Goal: Task Accomplishment & Management: Complete application form

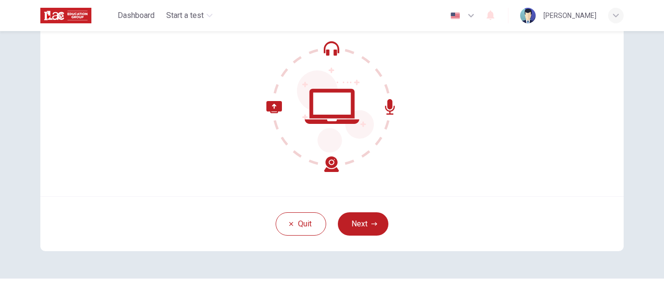
scroll to position [97, 0]
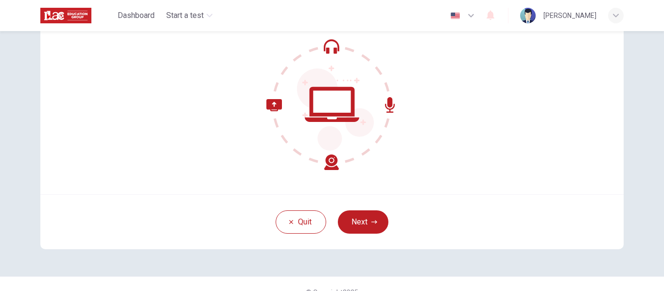
click at [355, 218] on button "Next" at bounding box center [363, 221] width 51 height 23
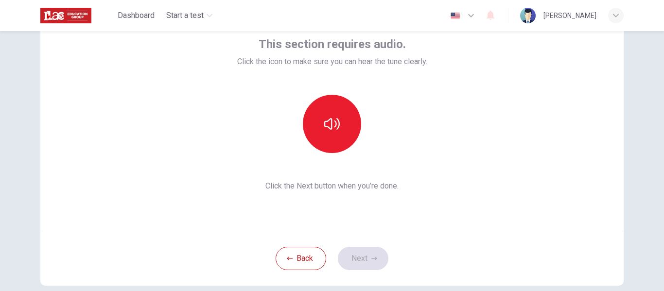
scroll to position [0, 0]
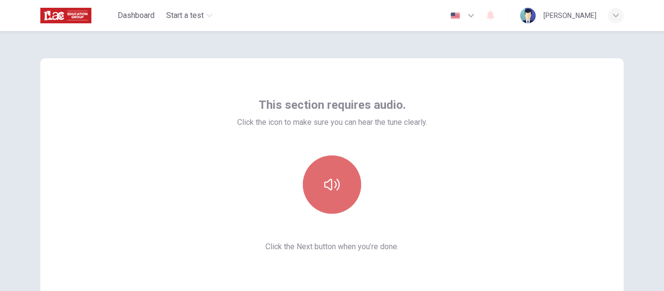
click at [343, 189] on button "button" at bounding box center [332, 184] width 58 height 58
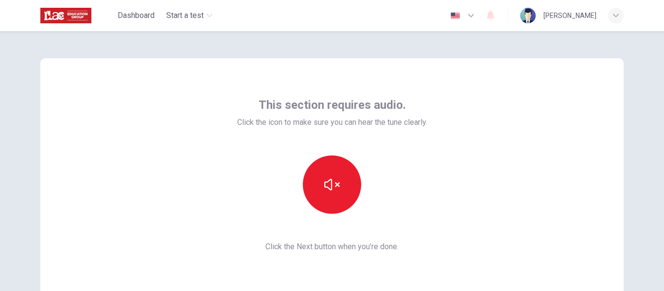
scroll to position [49, 0]
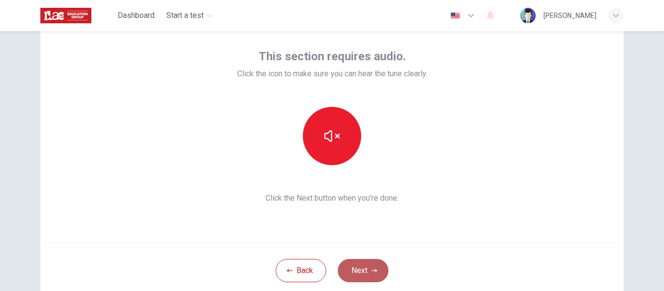
click at [375, 268] on button "Next" at bounding box center [363, 270] width 51 height 23
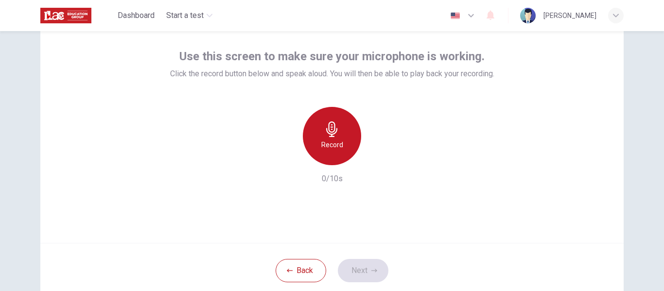
click at [332, 139] on h6 "Record" at bounding box center [332, 145] width 22 height 12
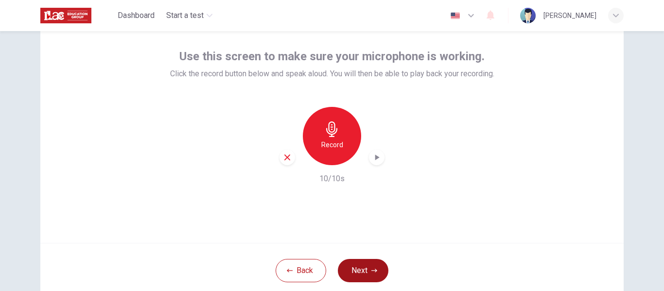
click at [365, 267] on button "Next" at bounding box center [363, 270] width 51 height 23
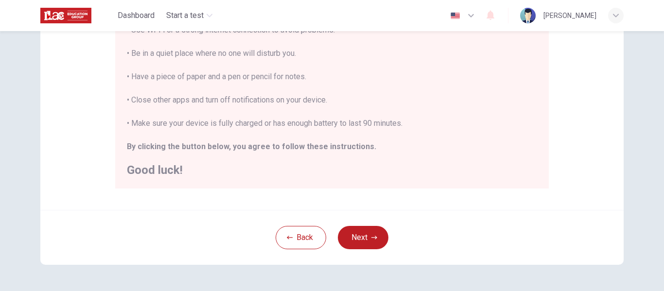
scroll to position [194, 0]
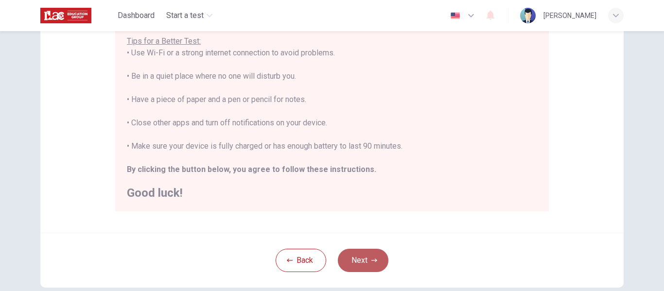
click at [371, 257] on button "Next" at bounding box center [363, 260] width 51 height 23
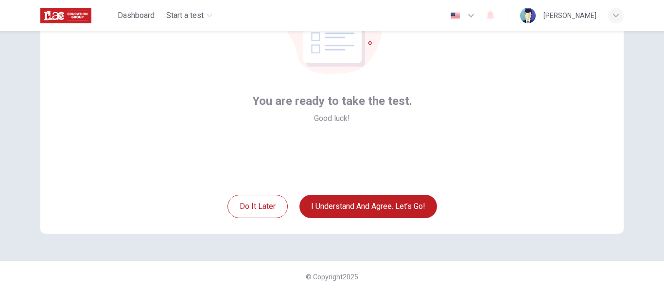
scroll to position [114, 0]
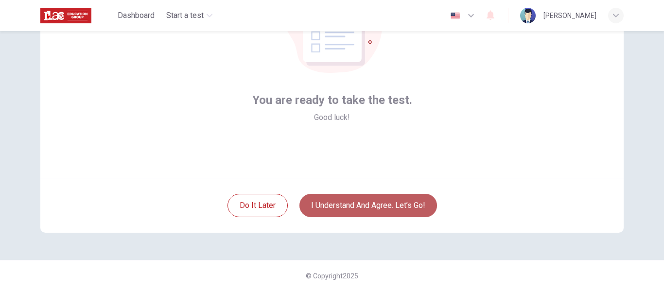
click at [332, 212] on button "I understand and agree. Let’s go!" at bounding box center [367, 205] width 137 height 23
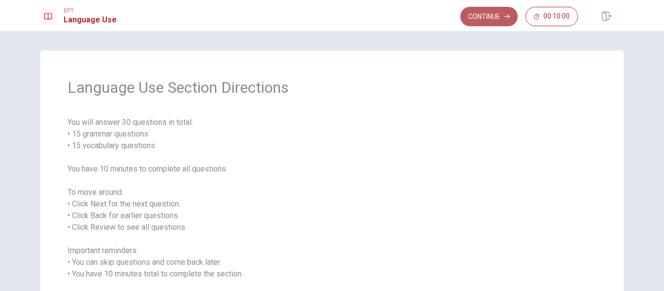
click at [499, 9] on button "Continue" at bounding box center [488, 16] width 57 height 19
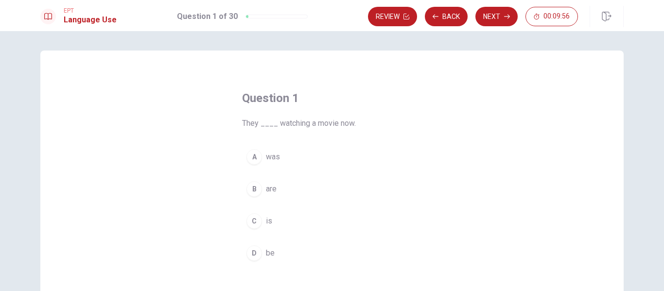
click at [270, 192] on span "are" at bounding box center [271, 189] width 11 height 12
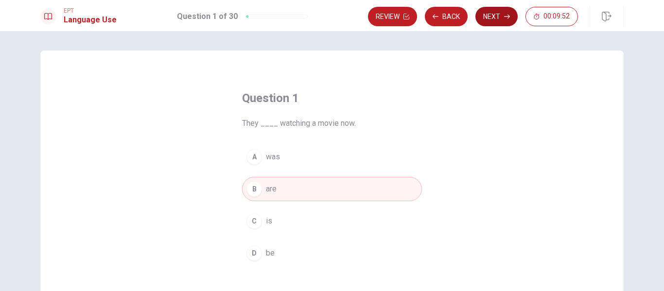
click at [491, 15] on button "Next" at bounding box center [496, 16] width 42 height 19
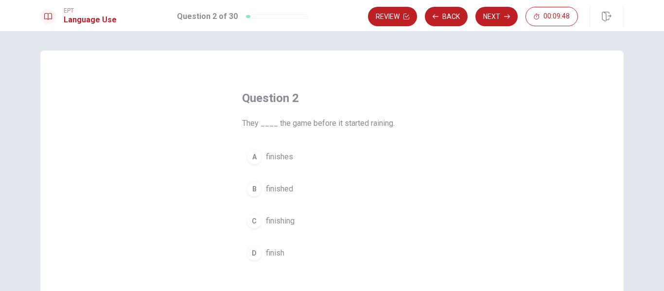
click at [288, 187] on span "finished" at bounding box center [279, 189] width 27 height 12
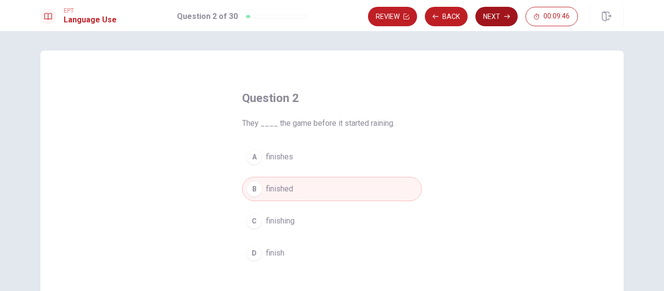
click at [504, 16] on icon "button" at bounding box center [507, 17] width 6 height 6
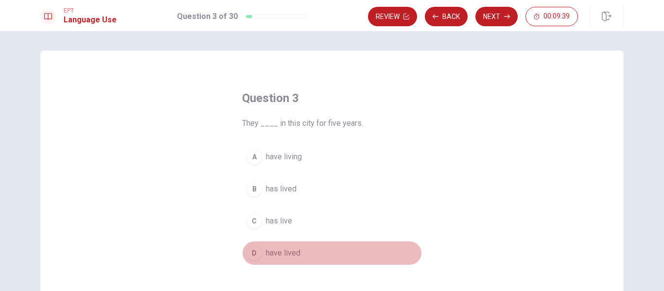
click at [288, 251] on span "have lived" at bounding box center [283, 253] width 34 height 12
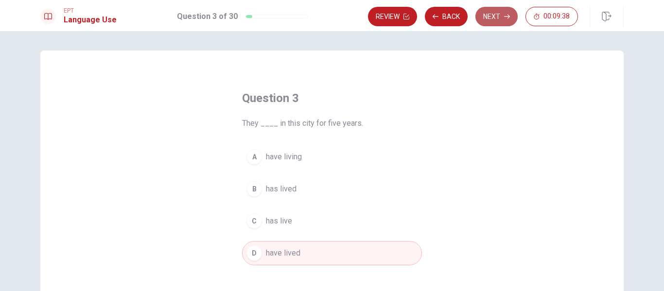
click at [498, 17] on button "Next" at bounding box center [496, 16] width 42 height 19
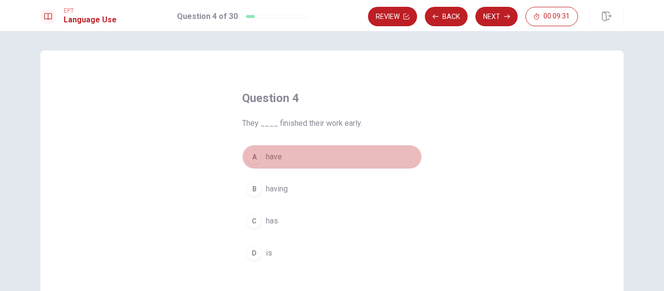
click at [269, 158] on span "have" at bounding box center [274, 157] width 16 height 12
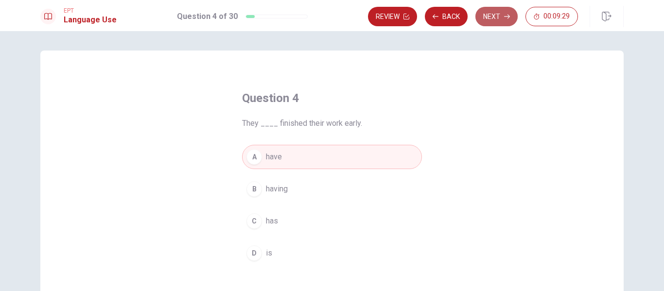
click at [491, 22] on button "Next" at bounding box center [496, 16] width 42 height 19
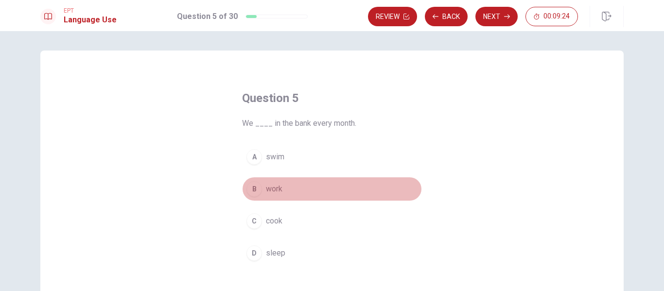
click at [272, 189] on span "work" at bounding box center [274, 189] width 17 height 12
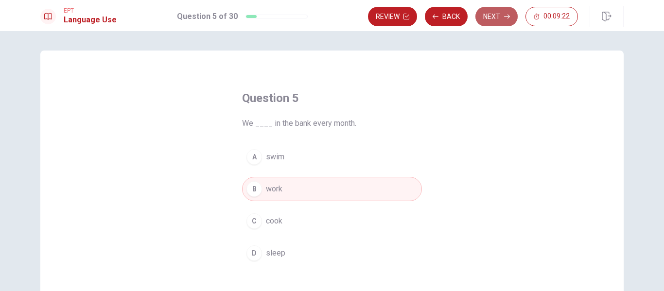
click at [492, 19] on button "Next" at bounding box center [496, 16] width 42 height 19
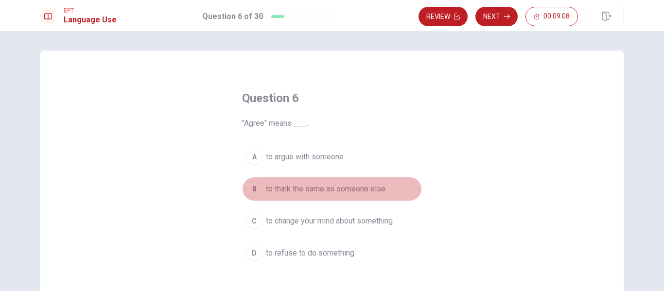
click at [312, 187] on span "to think the same as someone else" at bounding box center [326, 189] width 120 height 12
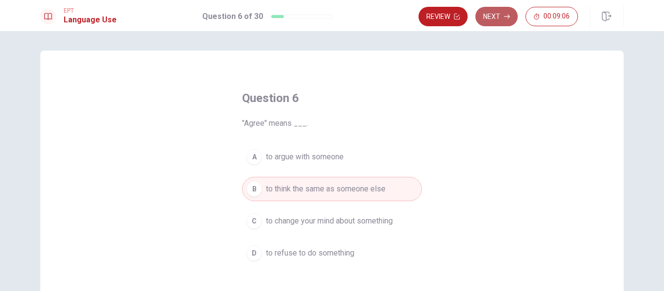
click at [502, 22] on button "Next" at bounding box center [496, 16] width 42 height 19
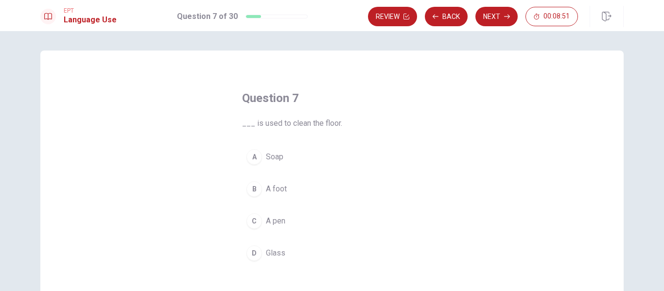
click at [273, 158] on span "Soap" at bounding box center [274, 157] width 17 height 12
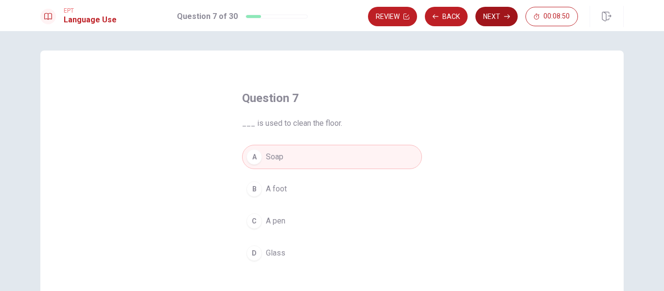
click at [499, 18] on button "Next" at bounding box center [496, 16] width 42 height 19
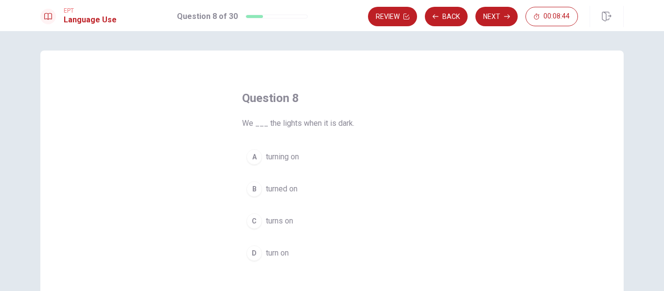
click at [268, 253] on span "turn on" at bounding box center [277, 253] width 23 height 12
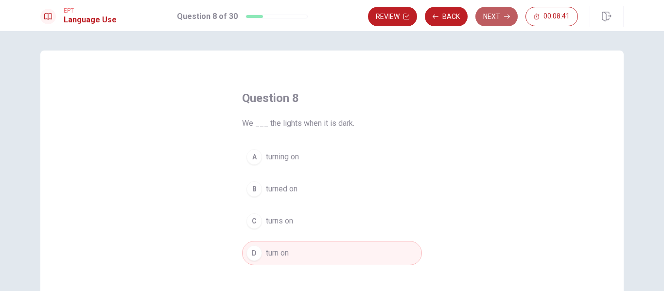
click at [488, 17] on button "Next" at bounding box center [496, 16] width 42 height 19
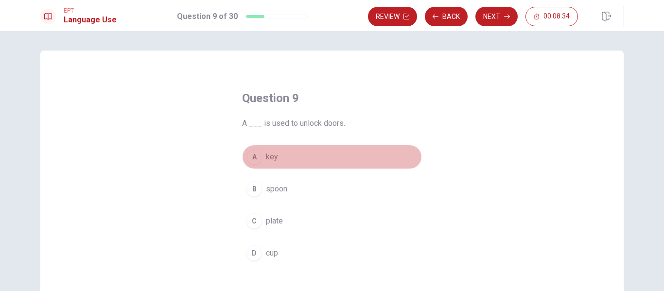
click at [268, 154] on span "key" at bounding box center [272, 157] width 12 height 12
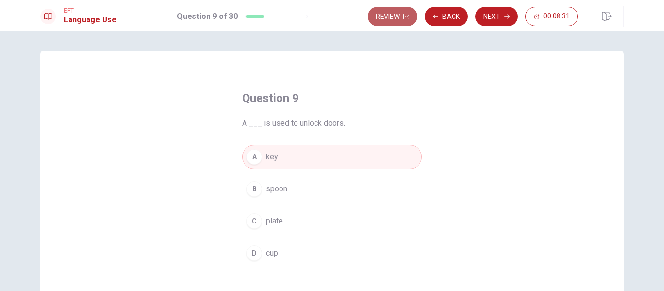
click at [401, 20] on button "Review" at bounding box center [392, 16] width 49 height 19
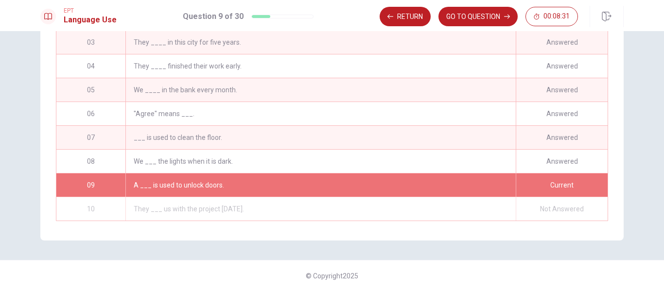
scroll to position [200, 0]
click at [497, 19] on button "GO TO QUESTION" at bounding box center [477, 16] width 79 height 19
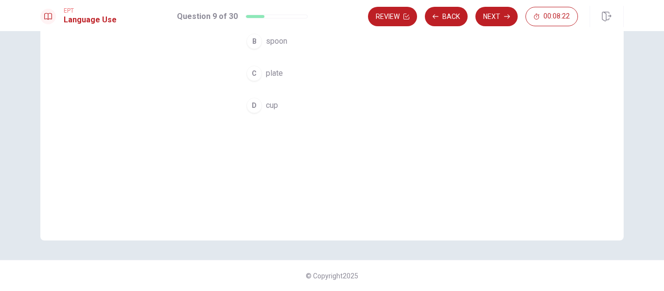
scroll to position [0, 0]
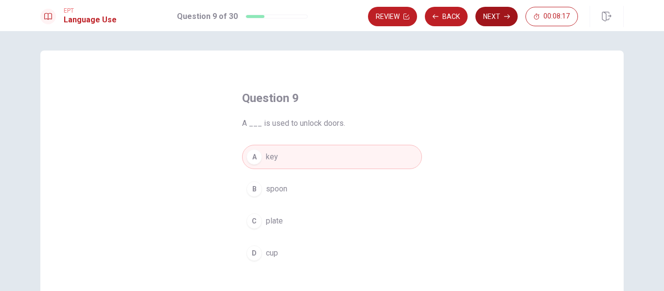
click at [509, 12] on button "Next" at bounding box center [496, 16] width 42 height 19
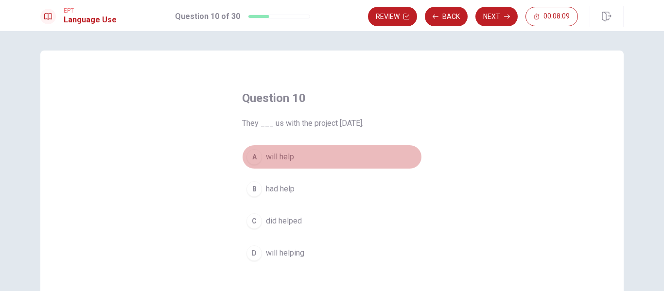
click at [281, 159] on span "will help" at bounding box center [280, 157] width 28 height 12
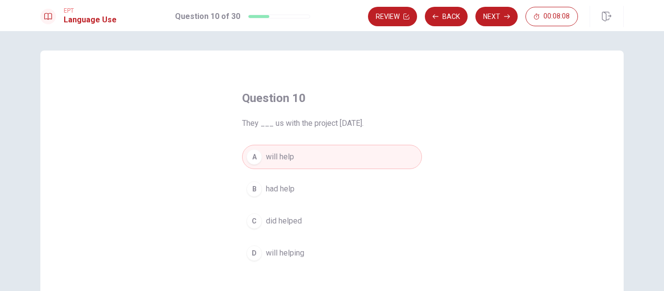
click at [497, 14] on button "Next" at bounding box center [496, 16] width 42 height 19
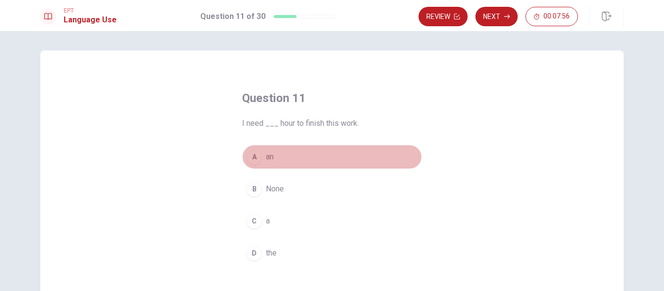
click at [255, 156] on div "A" at bounding box center [254, 157] width 16 height 16
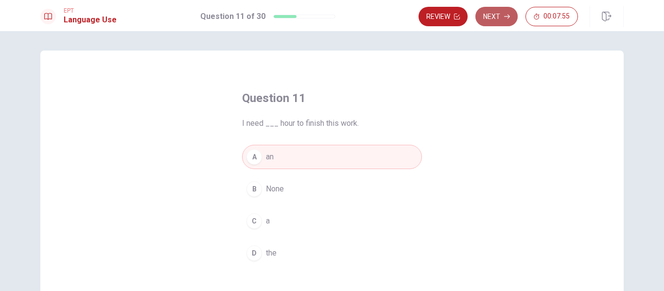
click at [495, 19] on button "Next" at bounding box center [496, 16] width 42 height 19
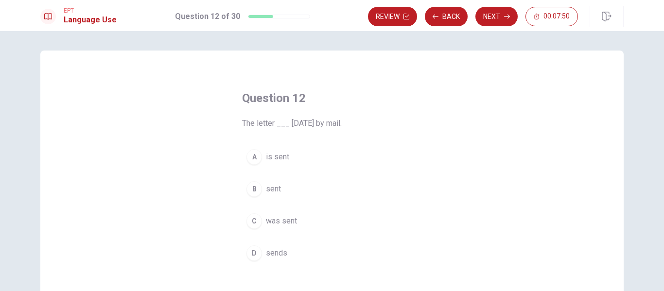
click at [291, 222] on span "was sent" at bounding box center [281, 221] width 31 height 12
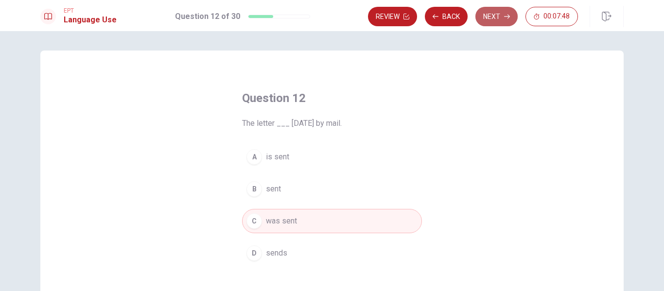
click at [504, 17] on icon "button" at bounding box center [507, 17] width 6 height 4
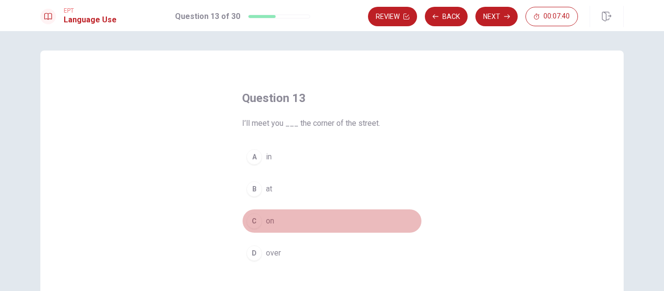
click at [267, 217] on span "on" at bounding box center [270, 221] width 8 height 12
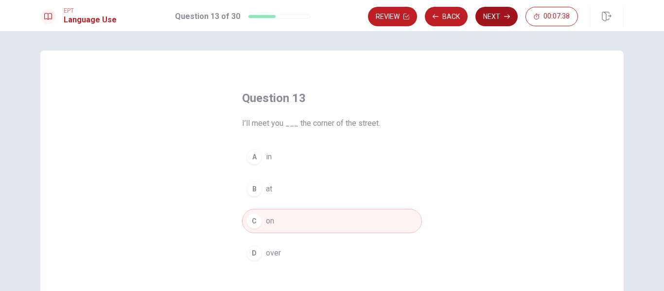
click at [501, 15] on button "Next" at bounding box center [496, 16] width 42 height 19
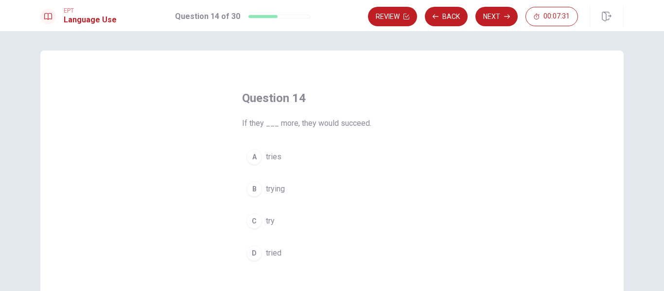
click at [271, 248] on span "tried" at bounding box center [274, 253] width 16 height 12
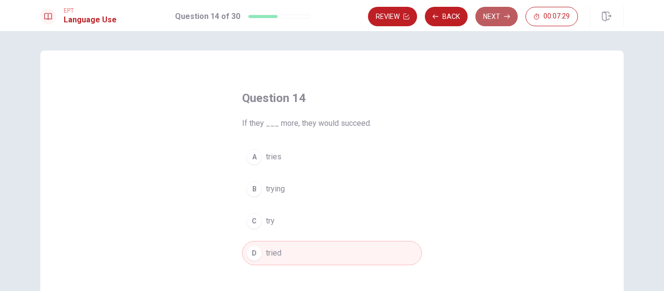
click at [497, 17] on button "Next" at bounding box center [496, 16] width 42 height 19
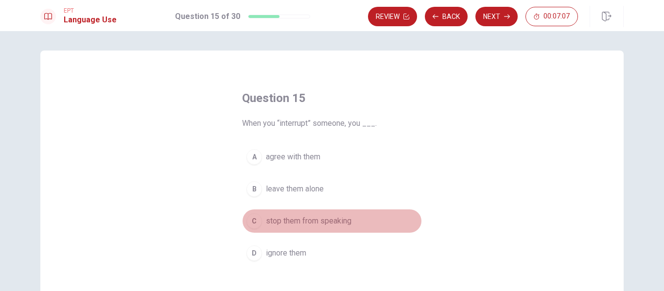
click at [287, 217] on span "stop them from speaking" at bounding box center [309, 221] width 86 height 12
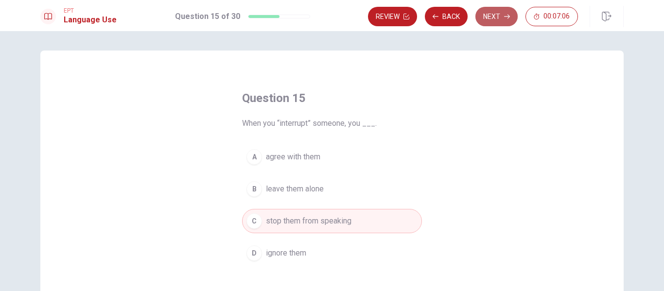
click at [498, 20] on button "Next" at bounding box center [496, 16] width 42 height 19
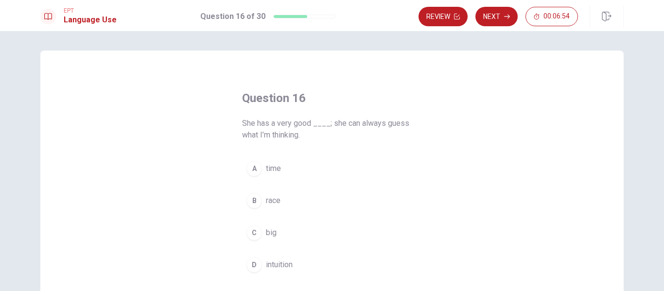
click at [277, 268] on span "intuition" at bounding box center [279, 265] width 27 height 12
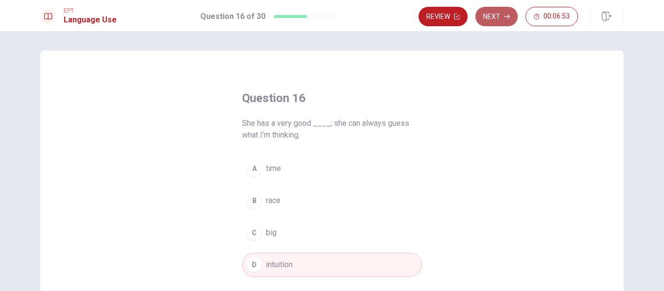
click at [504, 23] on button "Next" at bounding box center [496, 16] width 42 height 19
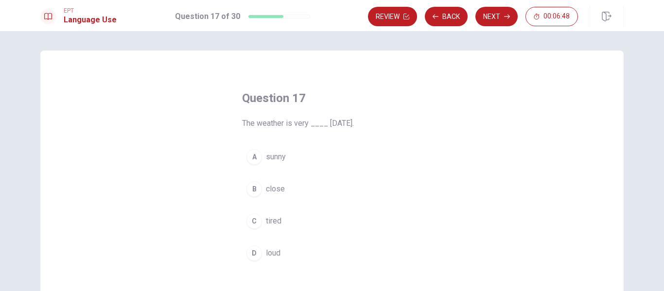
click at [281, 159] on span "sunny" at bounding box center [276, 157] width 20 height 12
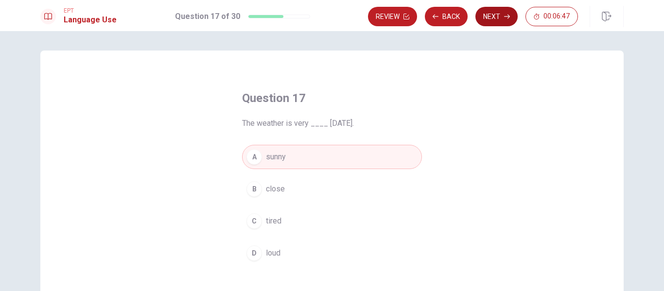
click at [500, 19] on button "Next" at bounding box center [496, 16] width 42 height 19
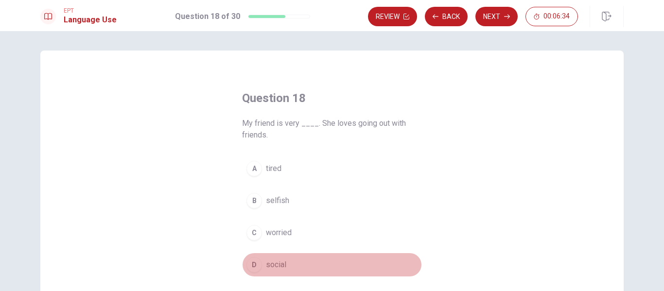
click at [277, 264] on span "social" at bounding box center [276, 265] width 20 height 12
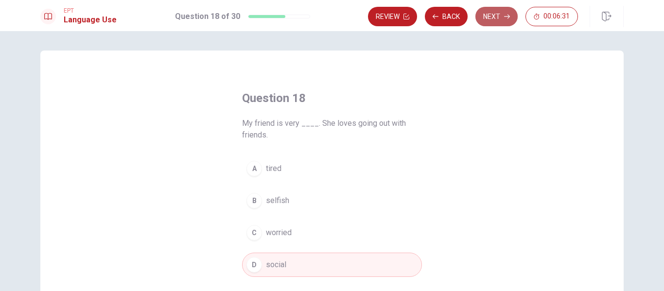
click at [506, 16] on icon "button" at bounding box center [507, 17] width 6 height 6
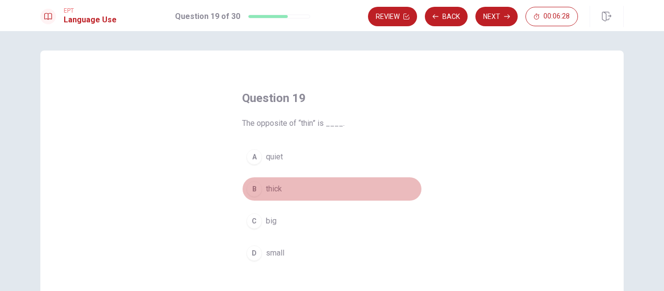
click at [266, 190] on span "thick" at bounding box center [274, 189] width 16 height 12
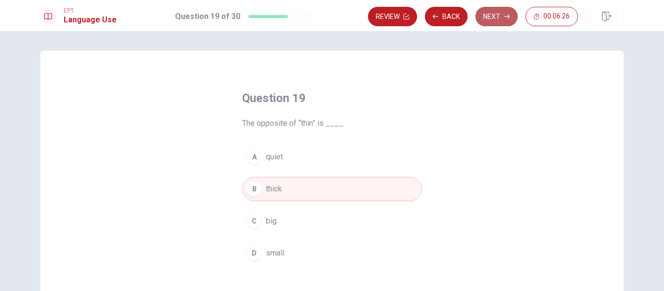
click at [492, 18] on button "Next" at bounding box center [496, 16] width 42 height 19
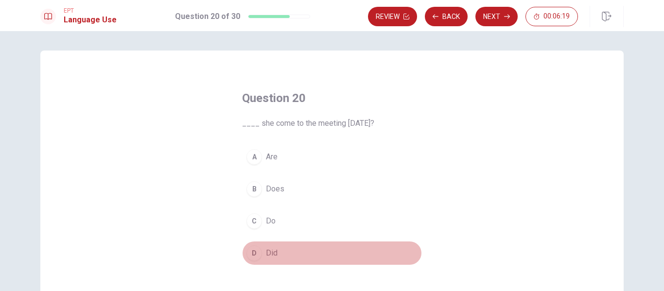
click at [266, 249] on span "Did" at bounding box center [272, 253] width 12 height 12
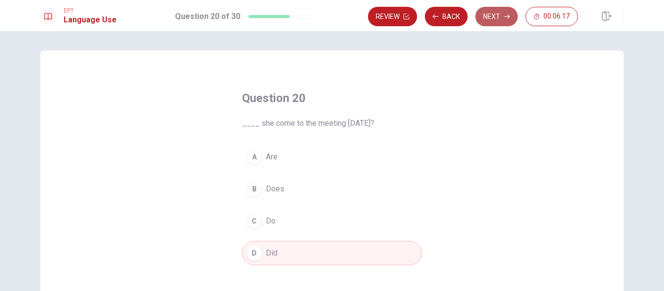
click at [503, 17] on button "Next" at bounding box center [496, 16] width 42 height 19
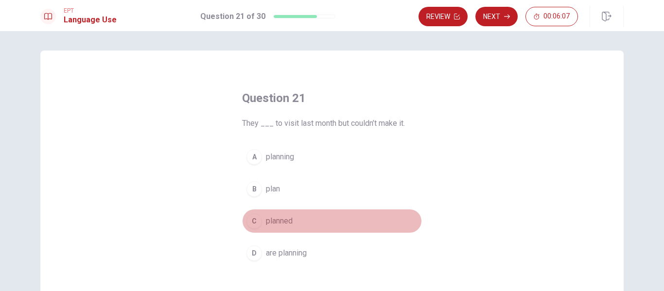
click at [285, 220] on span "planned" at bounding box center [279, 221] width 27 height 12
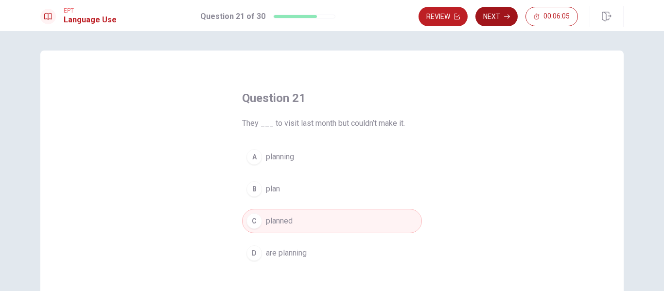
click at [481, 22] on button "Next" at bounding box center [496, 16] width 42 height 19
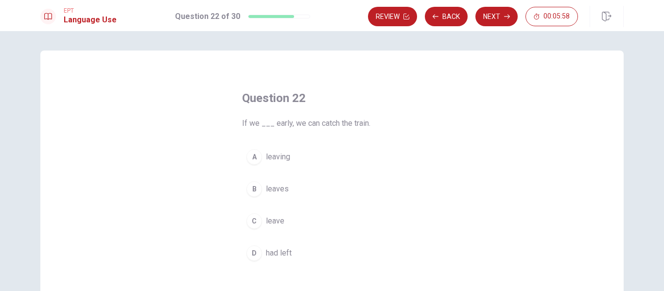
click at [279, 221] on span "leave" at bounding box center [275, 221] width 18 height 12
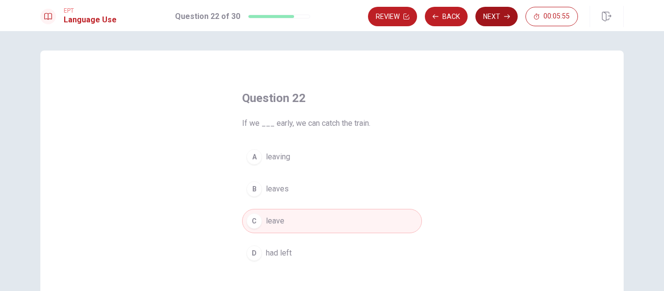
click at [493, 22] on button "Next" at bounding box center [496, 16] width 42 height 19
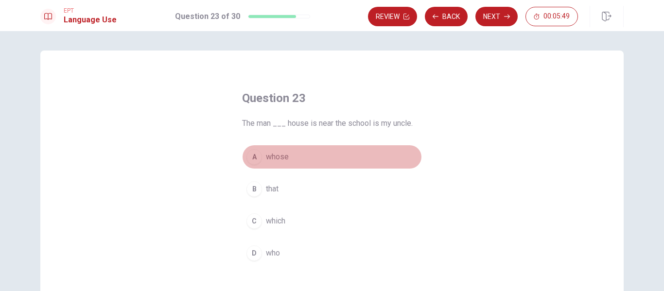
click at [275, 159] on span "whose" at bounding box center [277, 157] width 23 height 12
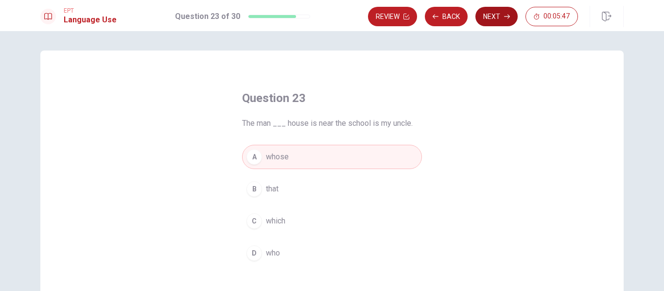
click at [487, 18] on button "Next" at bounding box center [496, 16] width 42 height 19
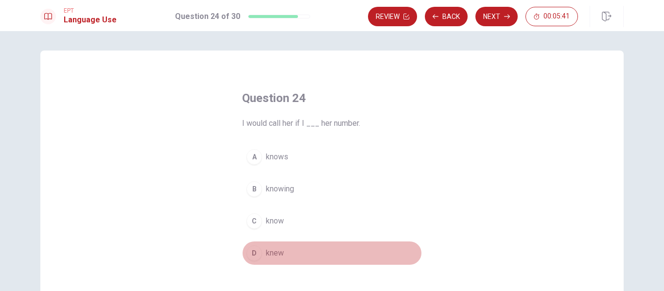
click at [275, 255] on span "knew" at bounding box center [275, 253] width 18 height 12
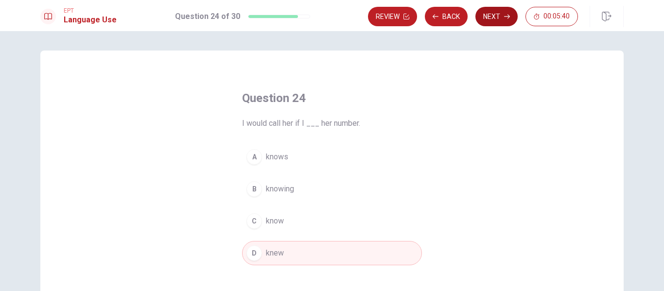
click at [500, 23] on button "Next" at bounding box center [496, 16] width 42 height 19
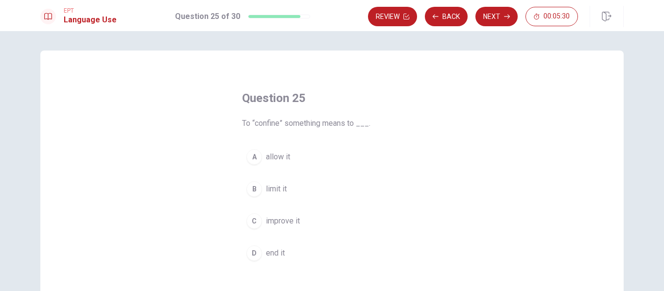
click at [261, 189] on button "B limit it" at bounding box center [332, 189] width 180 height 24
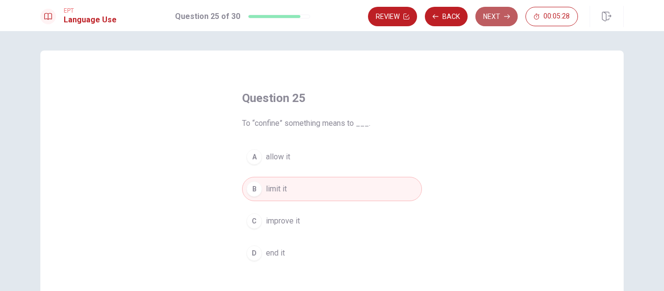
click at [496, 20] on button "Next" at bounding box center [496, 16] width 42 height 19
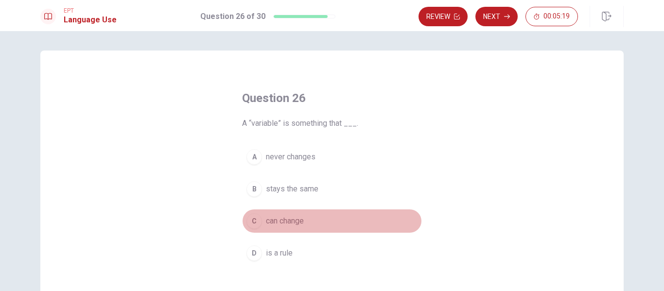
click at [272, 220] on span "can change" at bounding box center [285, 221] width 38 height 12
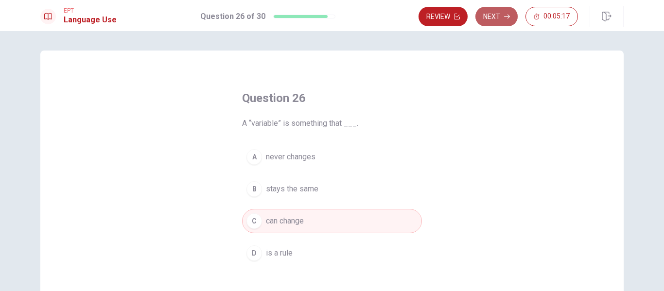
click at [498, 16] on button "Next" at bounding box center [496, 16] width 42 height 19
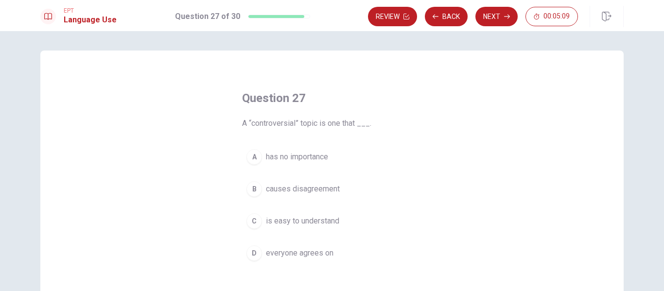
click at [331, 189] on span "causes disagreement" at bounding box center [303, 189] width 74 height 12
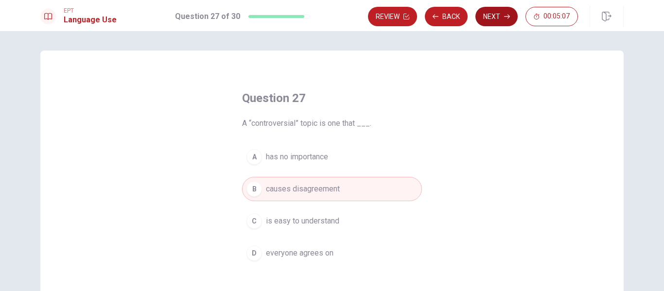
click at [494, 17] on button "Next" at bounding box center [496, 16] width 42 height 19
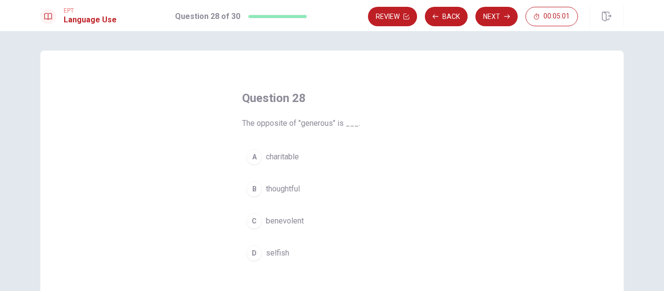
click at [276, 255] on span "selfish" at bounding box center [277, 253] width 23 height 12
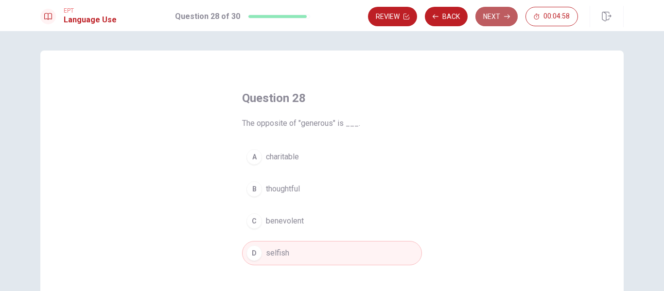
click at [487, 19] on button "Next" at bounding box center [496, 16] width 42 height 19
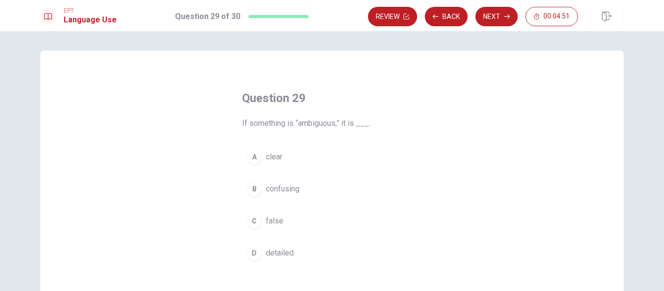
click at [291, 191] on span "confusing" at bounding box center [283, 189] width 34 height 12
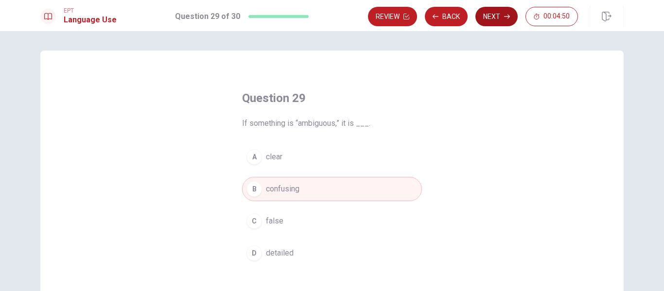
click at [500, 18] on button "Next" at bounding box center [496, 16] width 42 height 19
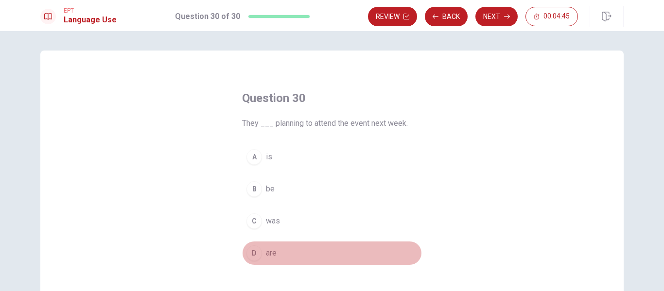
click at [266, 253] on span "are" at bounding box center [271, 253] width 11 height 12
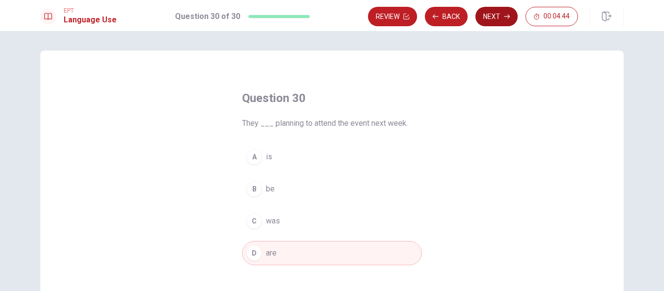
click at [494, 14] on button "Next" at bounding box center [496, 16] width 42 height 19
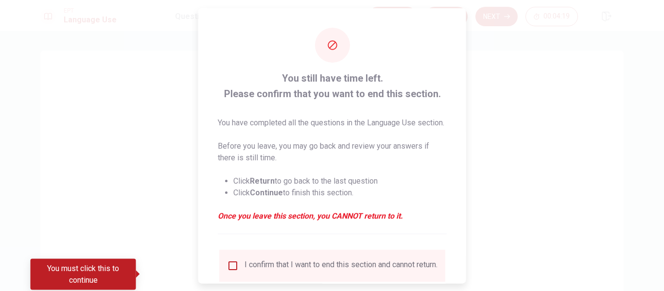
drag, startPoint x: 579, startPoint y: 246, endPoint x: 576, endPoint y: 277, distance: 30.7
click at [576, 277] on div at bounding box center [332, 145] width 664 height 291
click at [578, 291] on div at bounding box center [332, 145] width 664 height 291
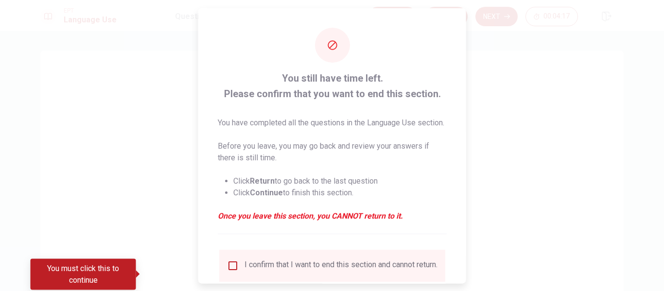
click at [578, 291] on div at bounding box center [332, 145] width 664 height 291
click at [210, 132] on div at bounding box center [332, 145] width 664 height 291
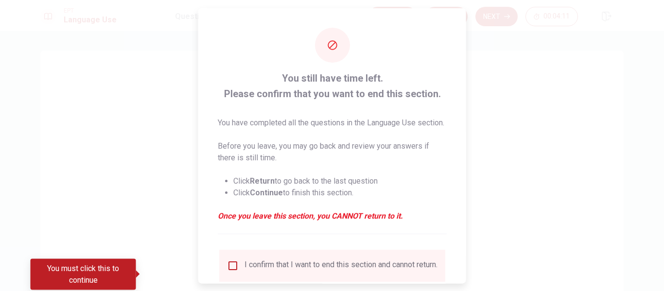
click at [663, 82] on div at bounding box center [332, 145] width 664 height 291
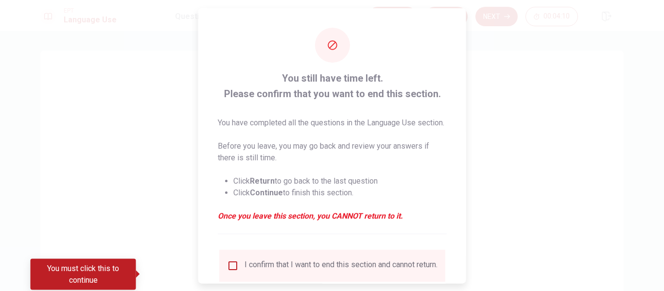
click at [663, 82] on div at bounding box center [332, 145] width 664 height 291
click at [287, 291] on div "You still have time left. Please confirm that you want to end this section. You…" at bounding box center [332, 178] width 268 height 340
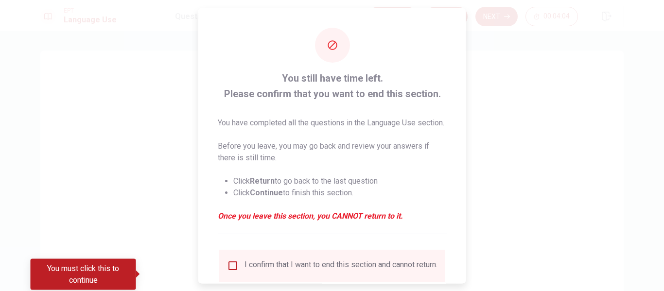
click at [291, 291] on div "You still have time left. Please confirm that you want to end this section. You…" at bounding box center [332, 178] width 268 height 340
drag, startPoint x: 575, startPoint y: 262, endPoint x: 568, endPoint y: 328, distance: 66.4
click at [568, 291] on div at bounding box center [332, 145] width 664 height 291
click at [577, 291] on div at bounding box center [332, 145] width 664 height 291
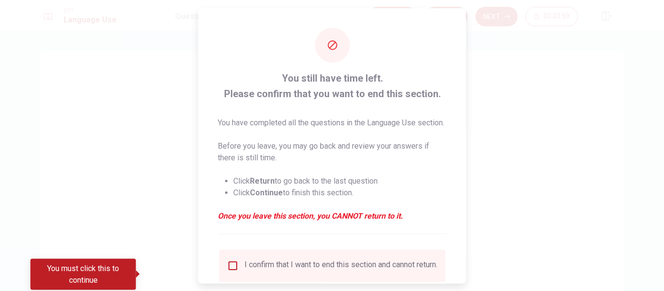
click at [577, 291] on div at bounding box center [332, 145] width 664 height 291
click at [125, 291] on div at bounding box center [332, 145] width 664 height 291
click at [130, 291] on div at bounding box center [332, 145] width 664 height 291
click at [147, 214] on div at bounding box center [332, 145] width 664 height 291
click at [150, 208] on div at bounding box center [332, 145] width 664 height 291
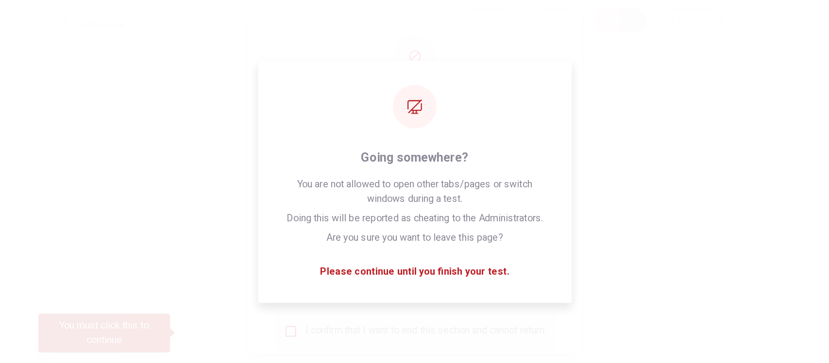
scroll to position [10, 0]
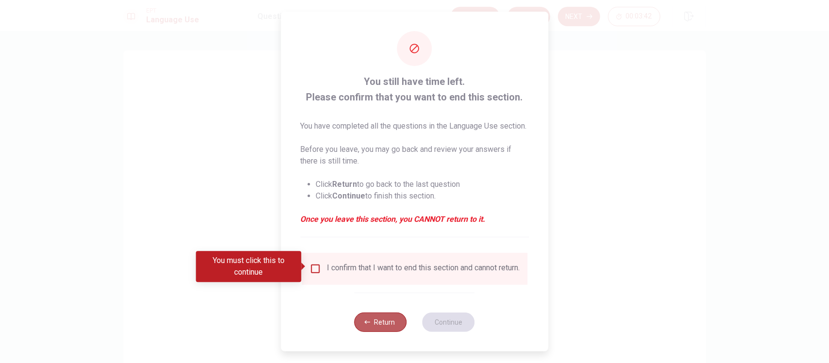
click at [368, 291] on button "Return" at bounding box center [381, 322] width 52 height 19
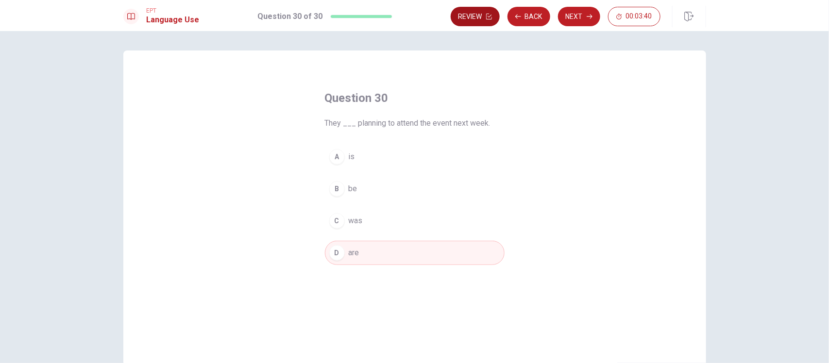
click at [475, 14] on button "Review" at bounding box center [475, 16] width 49 height 19
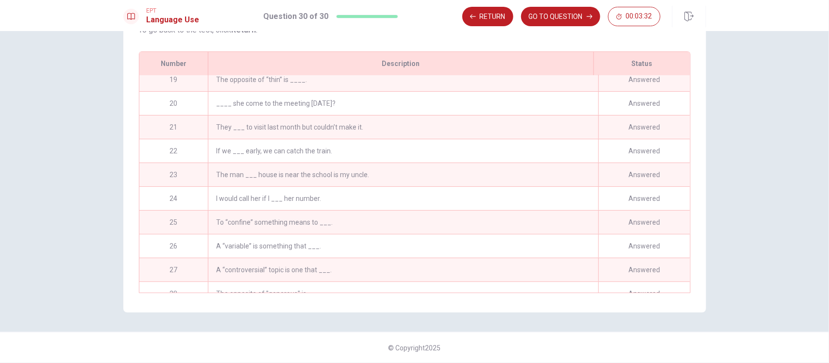
scroll to position [505, 0]
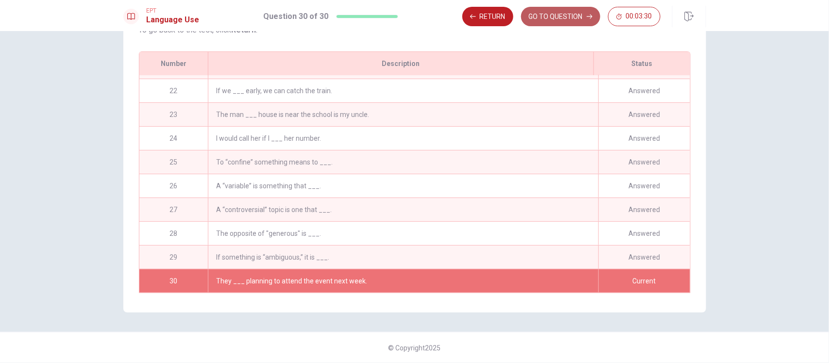
click at [564, 19] on button "GO TO QUESTION" at bounding box center [560, 16] width 79 height 19
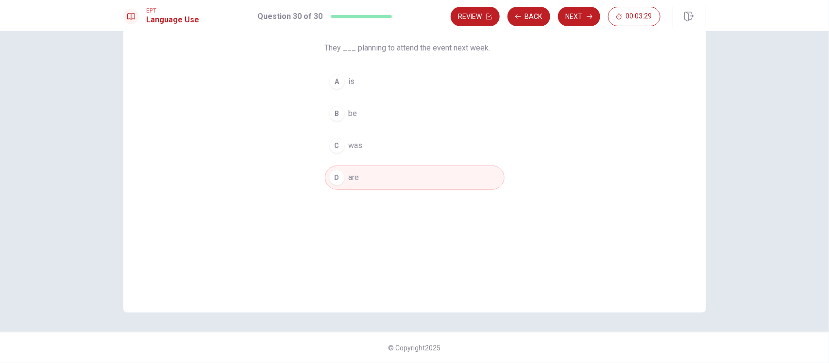
scroll to position [74, 0]
click at [583, 19] on button "Next" at bounding box center [579, 16] width 42 height 19
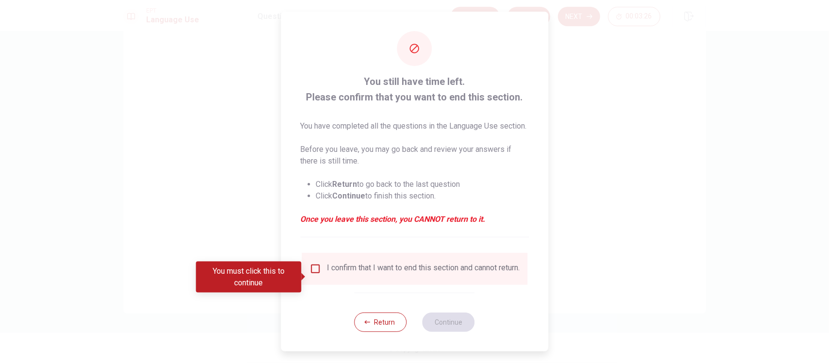
click at [314, 275] on input "You must click this to continue" at bounding box center [315, 269] width 12 height 12
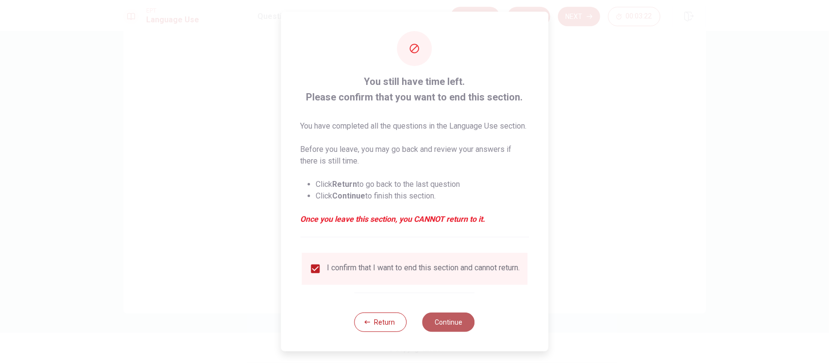
click at [448, 291] on button "Continue" at bounding box center [449, 322] width 52 height 19
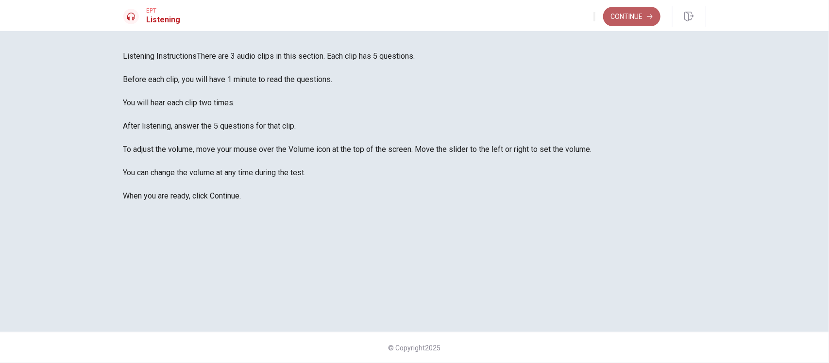
click at [623, 18] on button "Continue" at bounding box center [631, 16] width 57 height 19
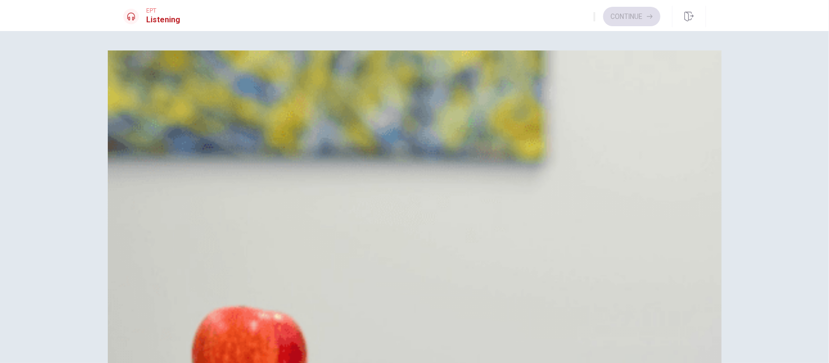
click at [635, 15] on div "Continue" at bounding box center [627, 16] width 67 height 19
click at [655, 17] on div "Continue" at bounding box center [627, 16] width 67 height 19
click at [411, 163] on div "A Talk to friends B Make a list of pros and cons C Ask for a higher salary D Qu…" at bounding box center [414, 122] width 583 height 97
click at [629, 18] on div "Continue" at bounding box center [627, 16] width 67 height 19
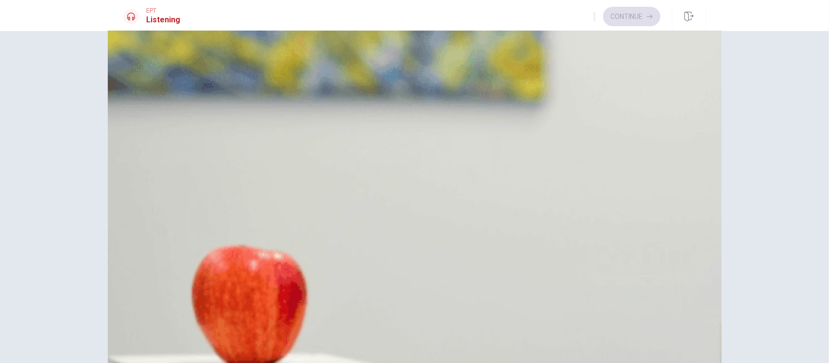
click at [143, 57] on div "B" at bounding box center [136, 50] width 16 height 16
click at [143, 202] on div "C" at bounding box center [136, 195] width 16 height 16
click at [191, 260] on span "She enjoys it" at bounding box center [169, 266] width 44 height 12
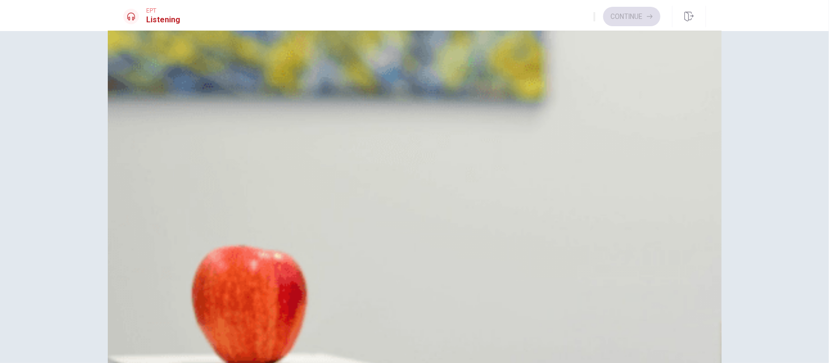
scroll to position [729, 0]
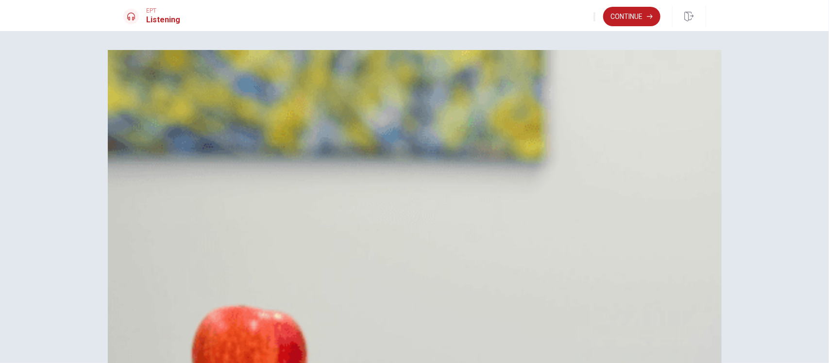
scroll to position [0, 0]
click at [633, 16] on button "Continue" at bounding box center [631, 16] width 57 height 19
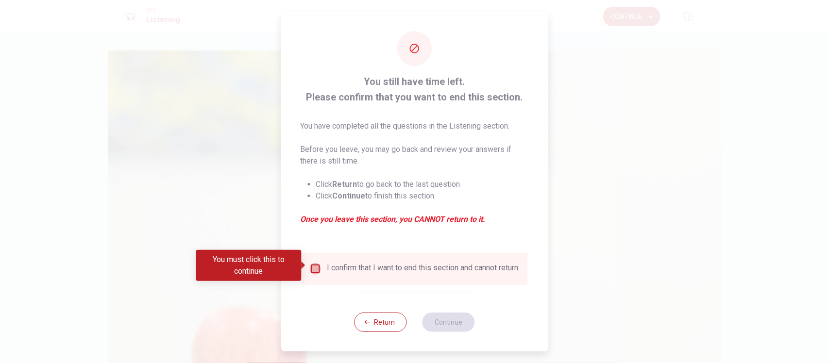
click at [313, 266] on input "You must click this to continue" at bounding box center [315, 269] width 12 height 12
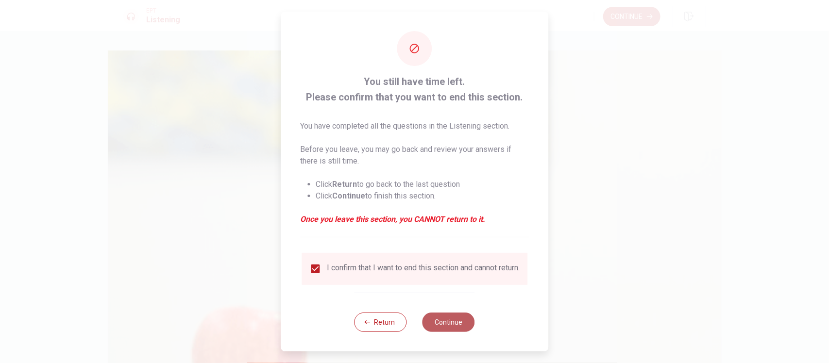
click at [465, 291] on button "Continue" at bounding box center [449, 322] width 52 height 19
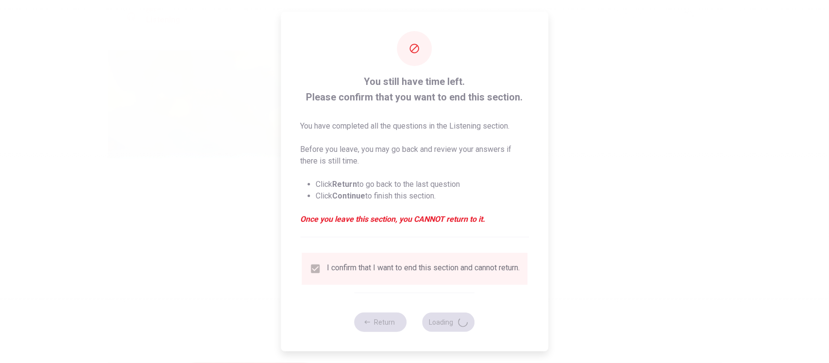
type input "77"
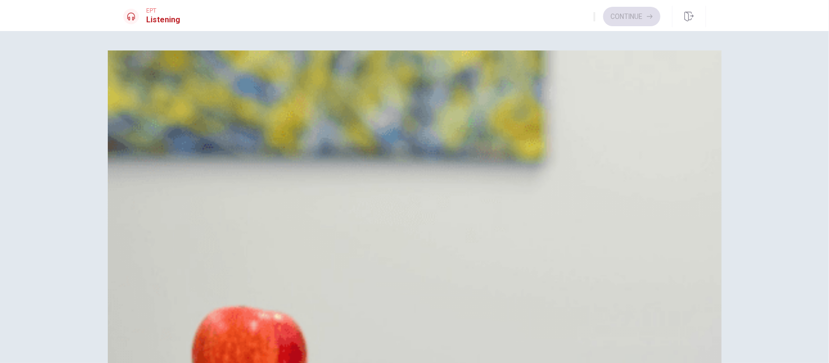
click at [170, 165] on span "[DATE]" at bounding box center [158, 159] width 22 height 12
click at [262, 291] on span "Creating the visuals for the slides" at bounding box center [204, 351] width 115 height 12
click at [248, 274] on span "He is editing the group’s work" at bounding box center [197, 280] width 101 height 12
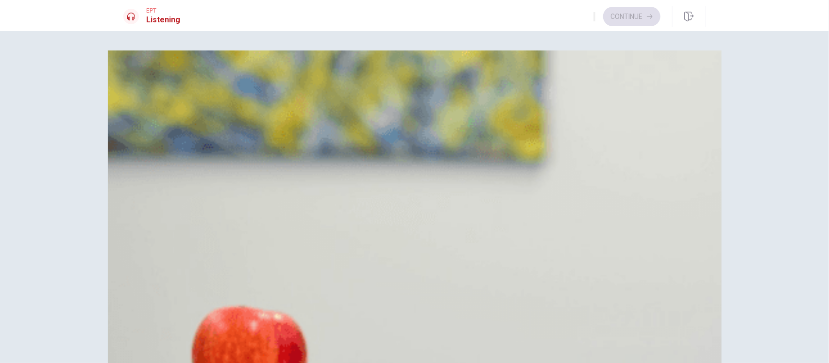
scroll to position [729, 0]
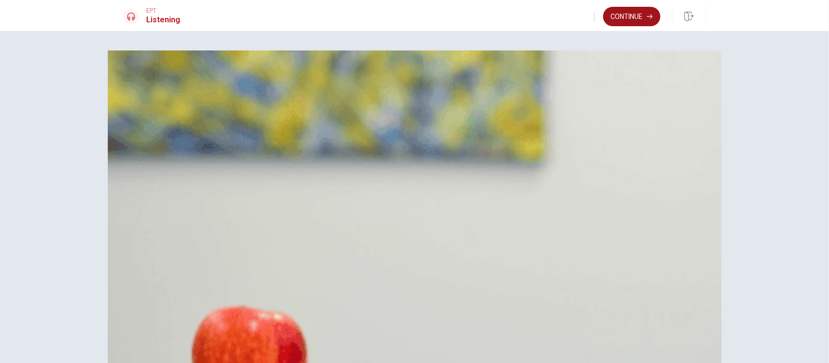
click at [634, 17] on button "Continue" at bounding box center [631, 16] width 57 height 19
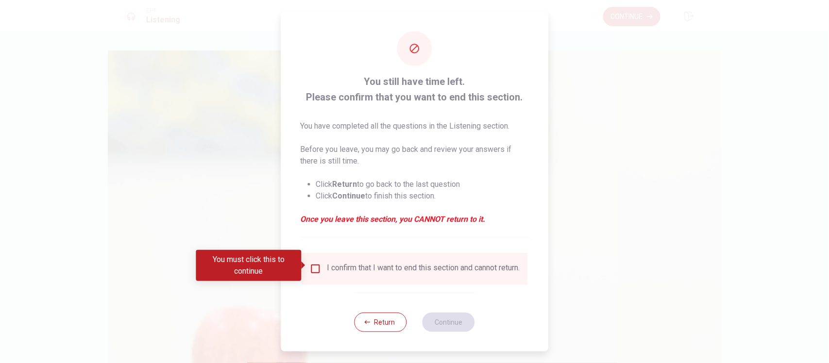
click at [314, 265] on input "You must click this to continue" at bounding box center [315, 269] width 12 height 12
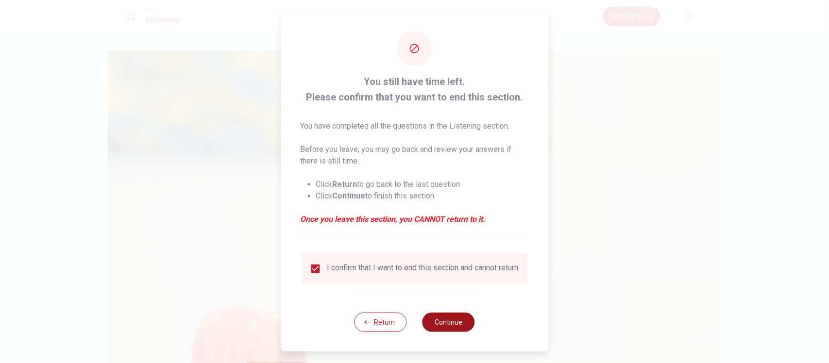
click at [463, 291] on button "Continue" at bounding box center [449, 322] width 52 height 19
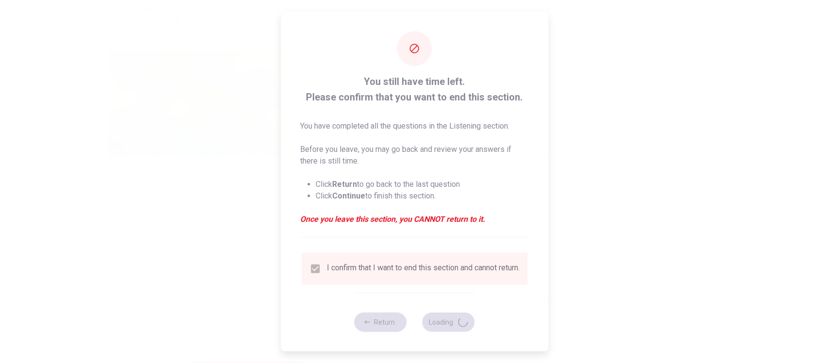
type input "66"
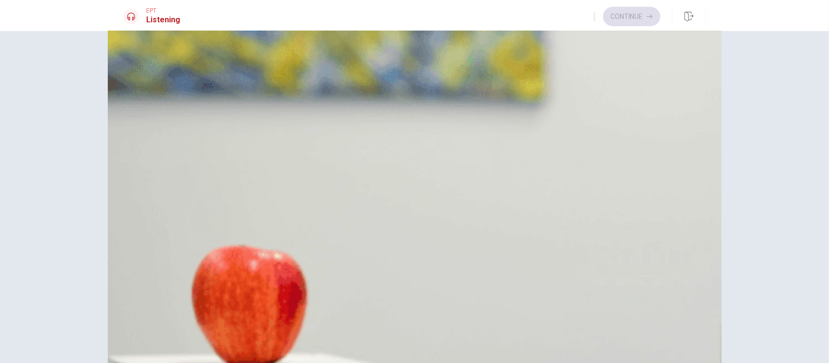
scroll to position [121, 0]
click at [143, 178] on div "B" at bounding box center [136, 170] width 16 height 16
click at [298, 285] on span "The speaker is unavailable on the event date" at bounding box center [222, 291] width 151 height 12
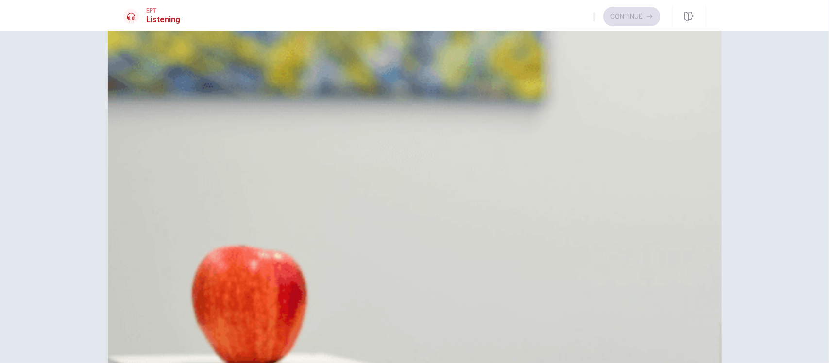
click at [247, 80] on span "Most tickets are already sold" at bounding box center [197, 74] width 100 height 12
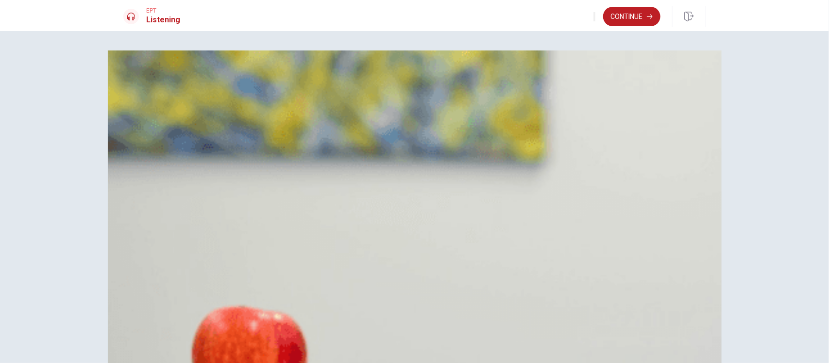
scroll to position [910, 0]
click at [622, 14] on button "Continue" at bounding box center [631, 16] width 57 height 19
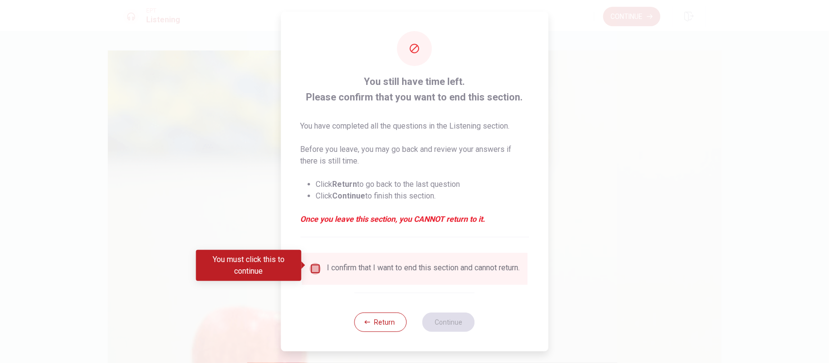
click at [311, 263] on input "You must click this to continue" at bounding box center [315, 269] width 12 height 12
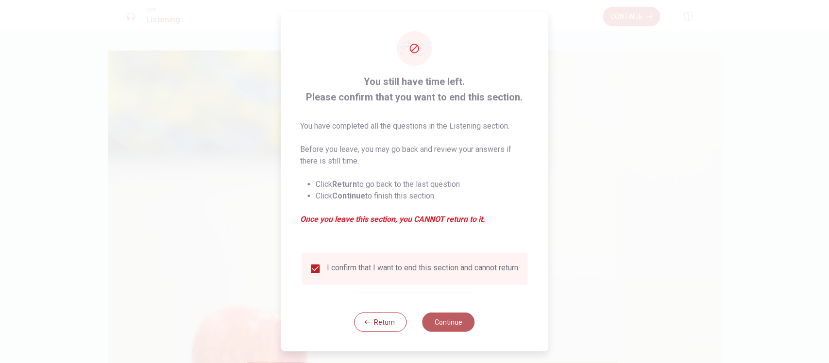
click at [448, 291] on button "Continue" at bounding box center [449, 322] width 52 height 19
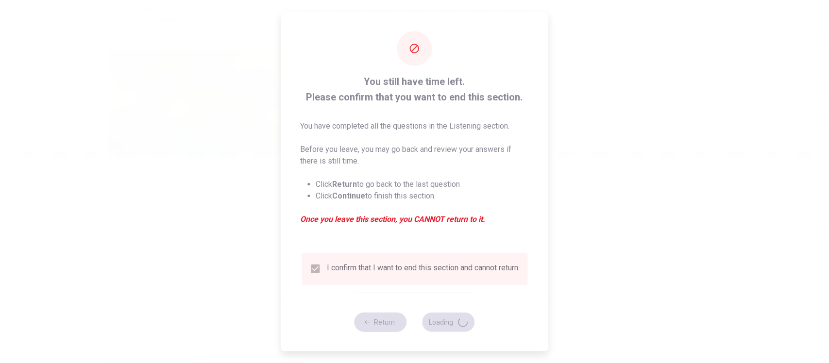
type input "71"
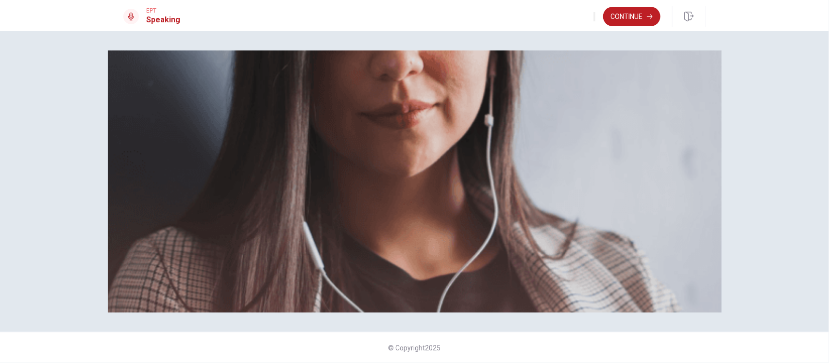
scroll to position [0, 0]
click at [636, 15] on button "Continue" at bounding box center [631, 16] width 57 height 19
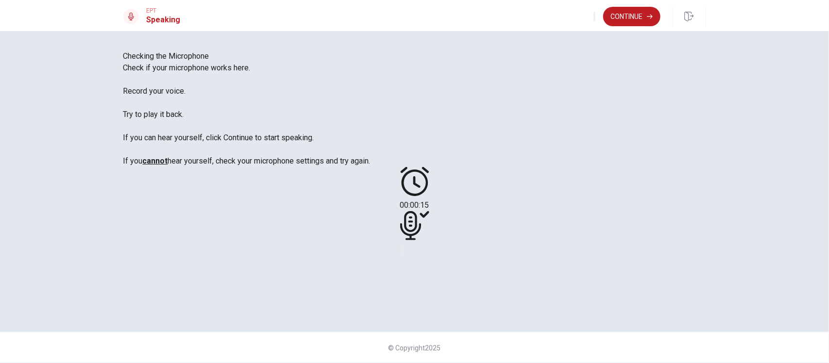
scroll to position [61, 0]
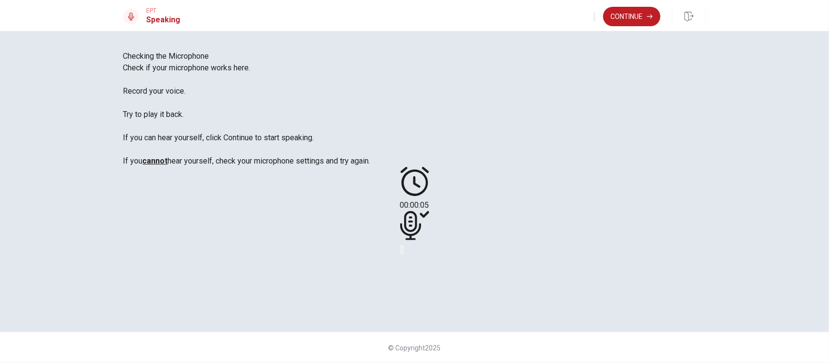
click at [429, 215] on div at bounding box center [414, 227] width 29 height 33
click at [413, 252] on icon "Play Audio" at bounding box center [408, 258] width 9 height 12
click at [421, 211] on icon at bounding box center [410, 225] width 21 height 29
click at [414, 252] on icon "Pause Audio" at bounding box center [409, 258] width 10 height 12
click at [429, 211] on icon at bounding box center [414, 225] width 29 height 29
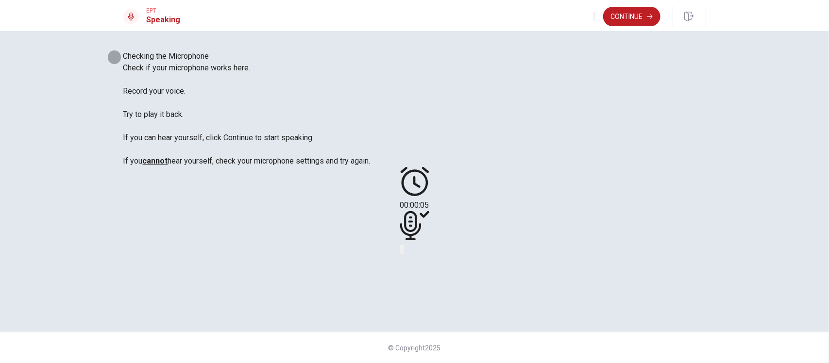
click at [401, 252] on icon "Record Again" at bounding box center [401, 252] width 0 height 0
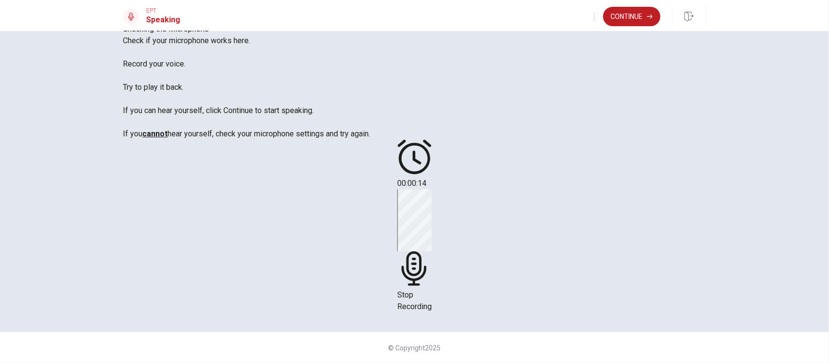
click at [432, 204] on div "Stop Recording" at bounding box center [414, 250] width 34 height 123
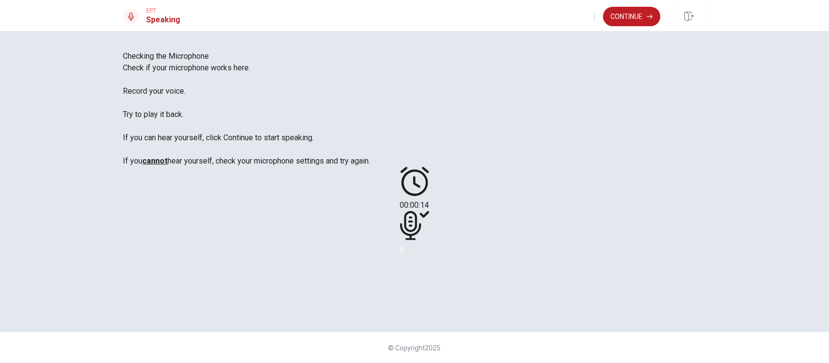
click at [413, 252] on icon "Play Audio" at bounding box center [408, 258] width 9 height 12
click at [404, 253] on button "Play Audio" at bounding box center [403, 249] width 2 height 9
click at [402, 249] on button "Record Again" at bounding box center [401, 249] width 2 height 9
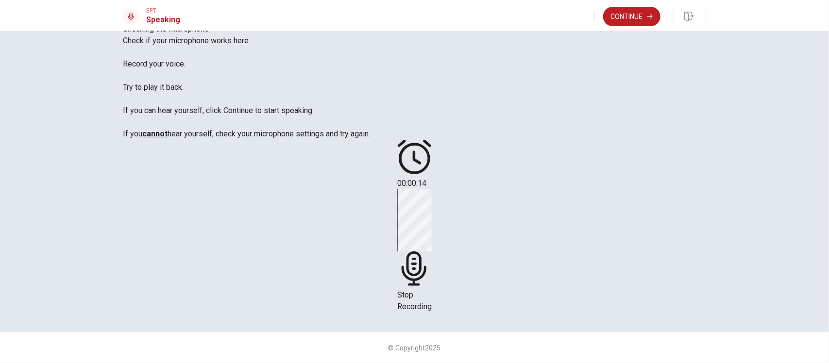
click at [432, 228] on div "Stop Recording" at bounding box center [414, 250] width 34 height 123
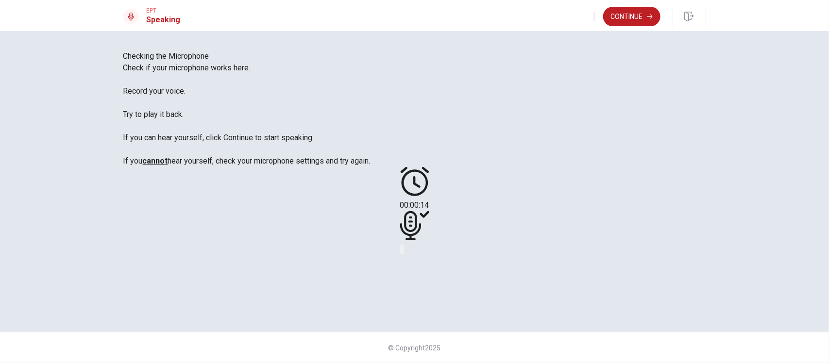
click at [403, 252] on icon "Play Audio" at bounding box center [403, 252] width 0 height 0
click at [402, 251] on button "Record Again" at bounding box center [401, 249] width 2 height 9
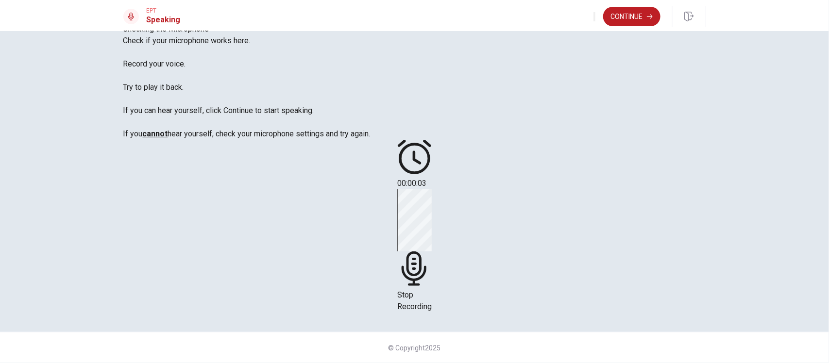
click at [432, 291] on span "Stop Recording" at bounding box center [414, 301] width 34 height 21
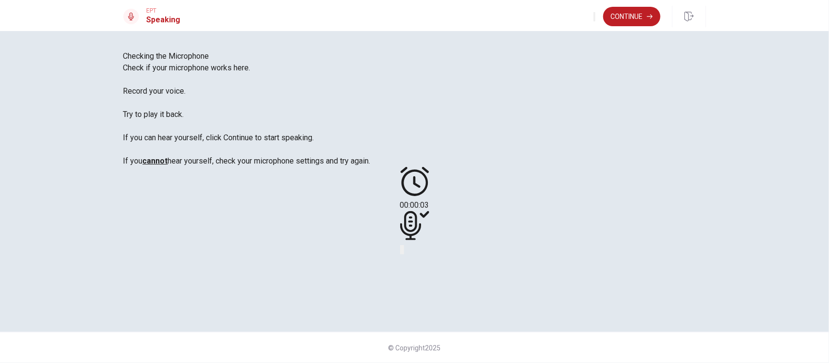
click at [413, 252] on icon "Play Audio" at bounding box center [408, 258] width 9 height 12
click at [640, 14] on button "Continue" at bounding box center [631, 16] width 57 height 19
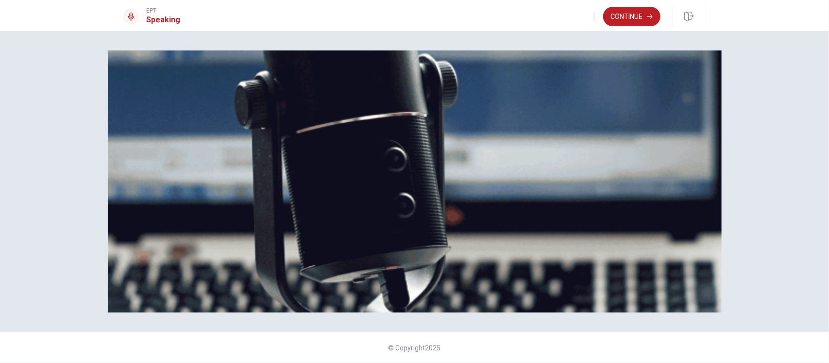
scroll to position [0, 0]
click at [639, 13] on button "Continue" at bounding box center [631, 16] width 57 height 19
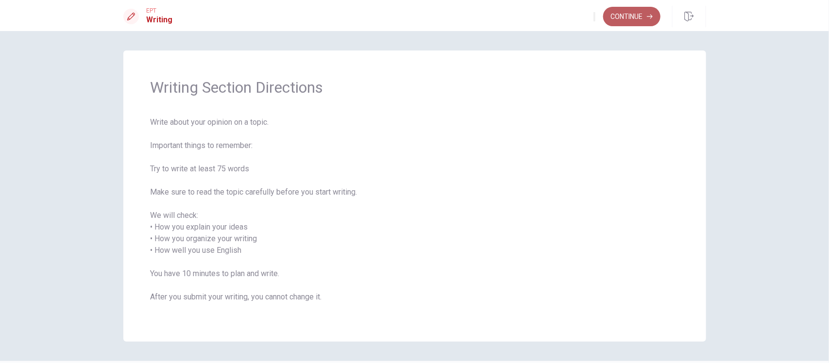
click at [642, 19] on button "Continue" at bounding box center [631, 16] width 57 height 19
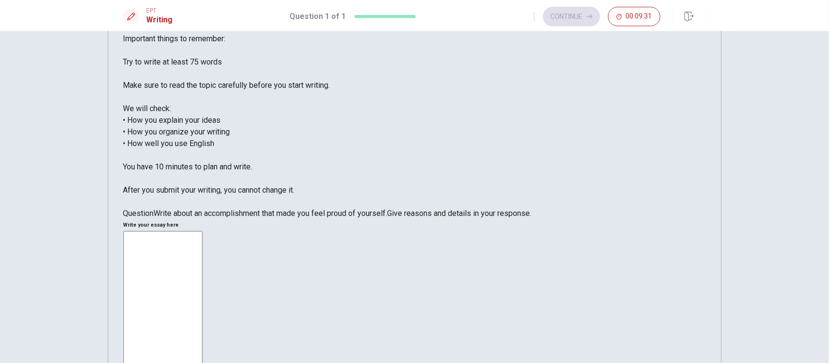
scroll to position [32, 0]
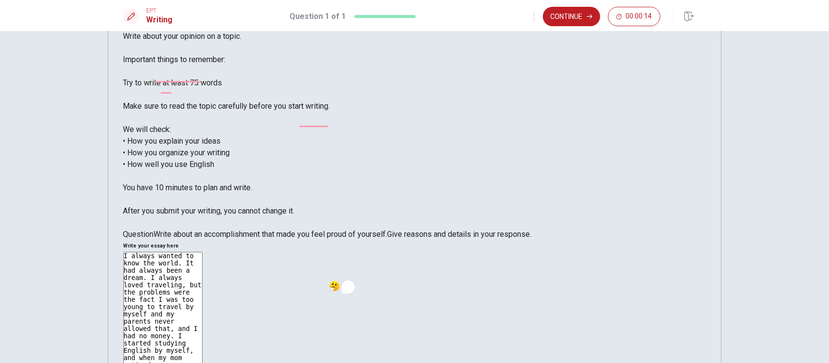
type textarea "I always wanted to know the world. It had always been a dream. I always loved t…"
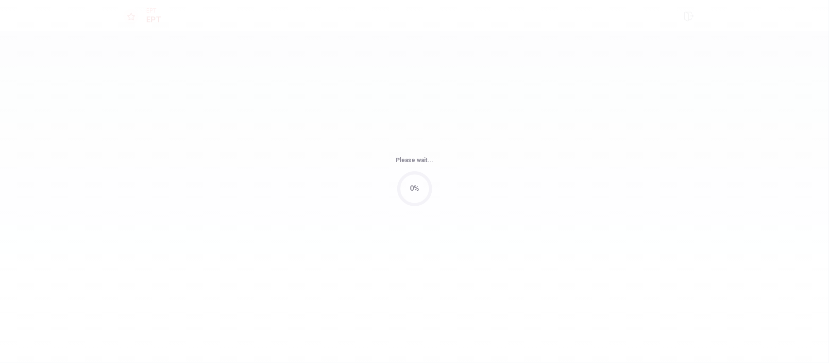
scroll to position [0, 0]
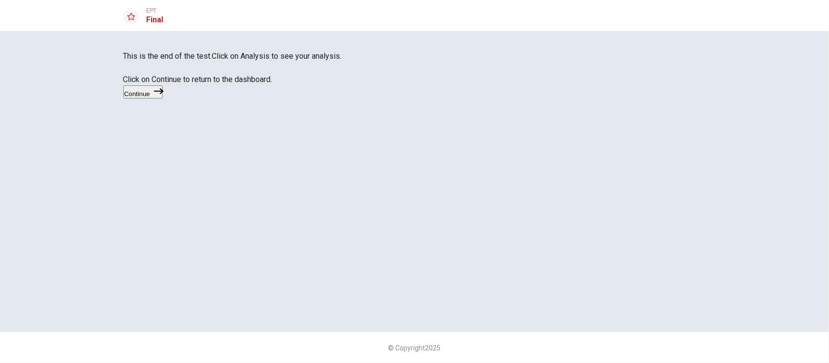
click at [164, 96] on icon "button" at bounding box center [159, 91] width 10 height 10
